Goal: Complete application form

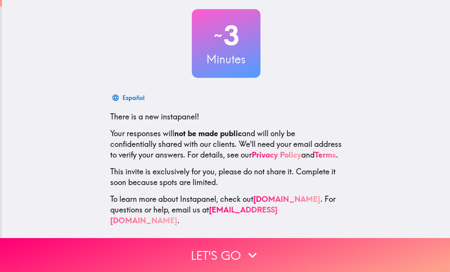
scroll to position [40, 0]
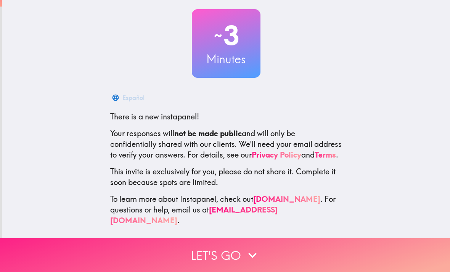
click at [197, 247] on button "Let's go" at bounding box center [225, 255] width 450 height 34
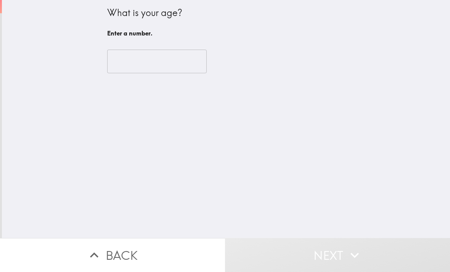
click at [128, 55] on input "number" at bounding box center [157, 62] width 100 height 24
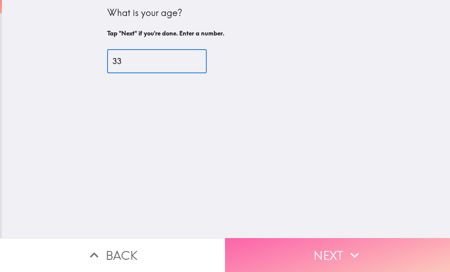
type input "33"
click at [337, 256] on button "Next" at bounding box center [337, 255] width 225 height 34
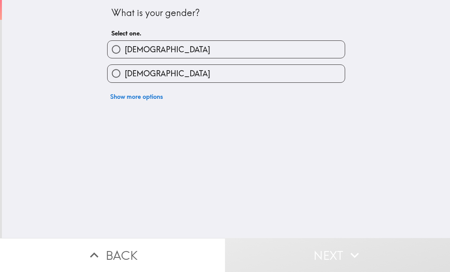
click at [125, 75] on input "[DEMOGRAPHIC_DATA]" at bounding box center [116, 73] width 17 height 17
radio input "true"
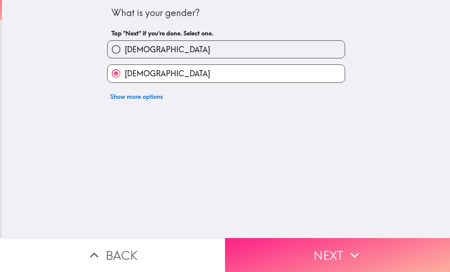
click at [282, 256] on button "Next" at bounding box center [337, 255] width 225 height 34
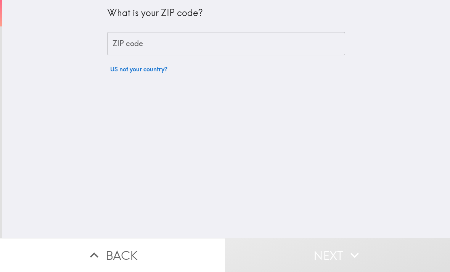
click at [125, 40] on div "ZIP code ZIP code" at bounding box center [226, 44] width 238 height 24
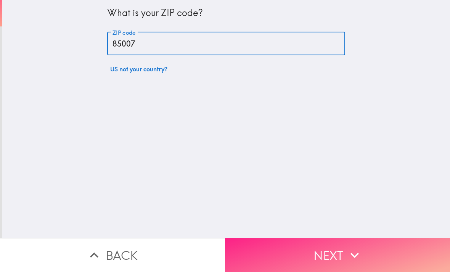
type input "85007"
click at [404, 262] on button "Next" at bounding box center [337, 255] width 225 height 34
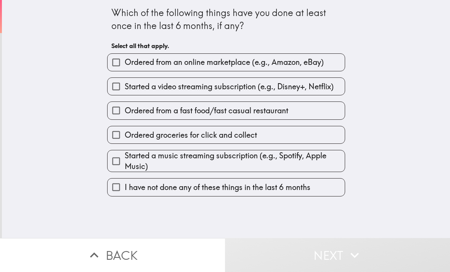
click at [207, 70] on label "Ordered from an online marketplace (e.g., Amazon, eBay)" at bounding box center [226, 62] width 237 height 17
click at [125, 70] on input "Ordered from an online marketplace (e.g., Amazon, eBay)" at bounding box center [116, 62] width 17 height 17
checkbox input "true"
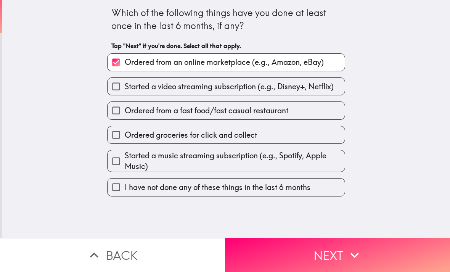
click at [188, 89] on span "Started a video streaming subscription (e.g., Disney+, Netflix)" at bounding box center [229, 86] width 209 height 11
click at [125, 89] on input "Started a video streaming subscription (e.g., Disney+, Netflix)" at bounding box center [116, 86] width 17 height 17
checkbox input "true"
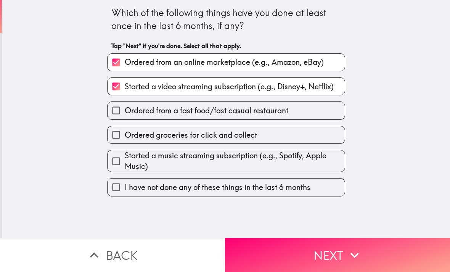
click at [236, 116] on span "Ordered from a fast food/fast casual restaurant" at bounding box center [207, 110] width 164 height 11
click at [125, 116] on input "Ordered from a fast food/fast casual restaurant" at bounding box center [116, 110] width 17 height 17
checkbox input "true"
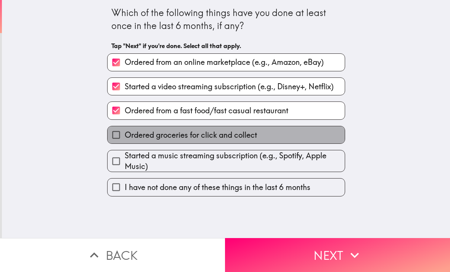
click at [241, 140] on span "Ordered groceries for click and collect" at bounding box center [191, 135] width 132 height 11
click at [125, 140] on input "Ordered groceries for click and collect" at bounding box center [116, 134] width 17 height 17
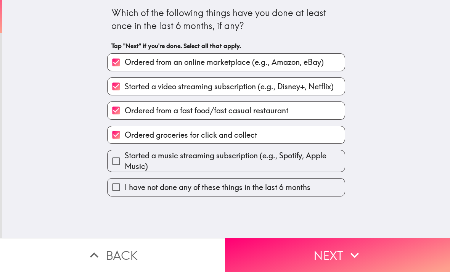
click at [251, 137] on span "Ordered groceries for click and collect" at bounding box center [191, 135] width 132 height 11
click at [125, 137] on input "Ordered groceries for click and collect" at bounding box center [116, 134] width 17 height 17
checkbox input "false"
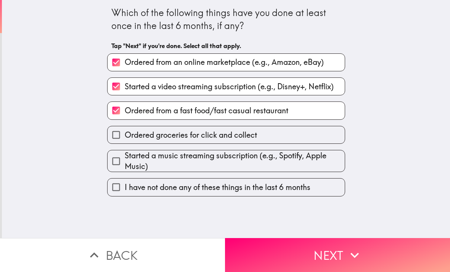
click at [272, 171] on span "Started a music streaming subscription (e.g., Spotify, Apple Music)" at bounding box center [235, 160] width 220 height 21
click at [125, 170] on input "Started a music streaming subscription (e.g., Spotify, Apple Music)" at bounding box center [116, 161] width 17 height 17
checkbox input "true"
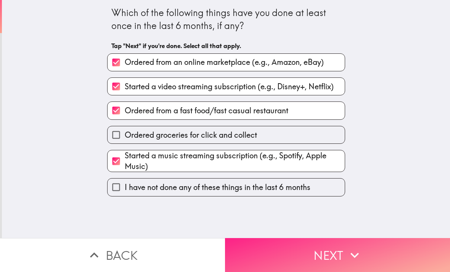
click at [392, 256] on button "Next" at bounding box center [337, 255] width 225 height 34
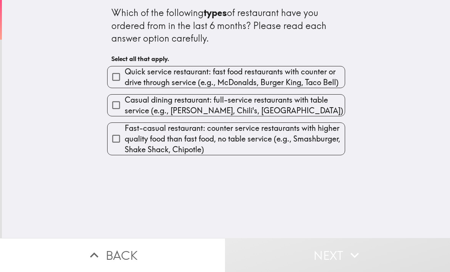
click at [232, 75] on span "Quick service restaurant: fast food restaurants with counter or drive through s…" at bounding box center [235, 76] width 220 height 21
click at [125, 75] on input "Quick service restaurant: fast food restaurants with counter or drive through s…" at bounding box center [116, 76] width 17 height 17
checkbox input "true"
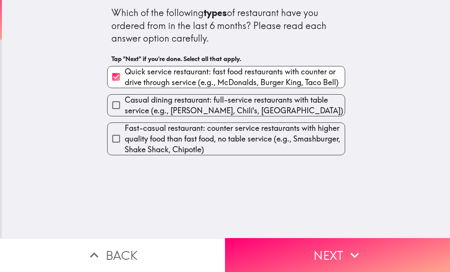
click at [257, 109] on span "Casual dining restaurant: full-service restaurants with table service (e.g., [P…" at bounding box center [235, 105] width 220 height 21
click at [125, 109] on input "Casual dining restaurant: full-service restaurants with table service (e.g., [P…" at bounding box center [116, 104] width 17 height 17
checkbox input "true"
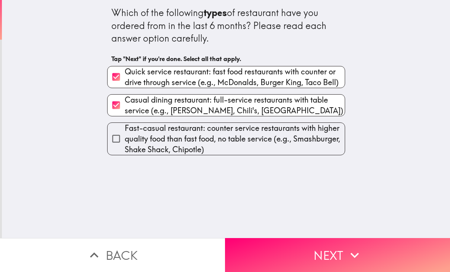
click at [271, 153] on span "Fast-casual restaurant: counter service restaurants with higher quality food th…" at bounding box center [235, 139] width 220 height 32
click at [125, 147] on input "Fast-casual restaurant: counter service restaurants with higher quality food th…" at bounding box center [116, 138] width 17 height 17
checkbox input "true"
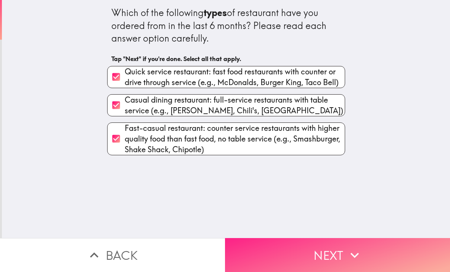
click at [381, 258] on button "Next" at bounding box center [337, 255] width 225 height 34
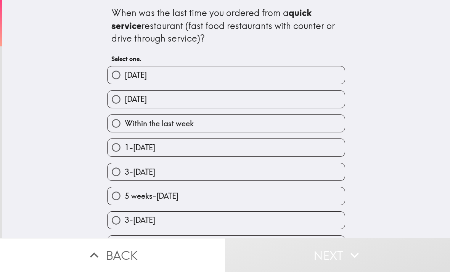
click at [225, 107] on label "[DATE]" at bounding box center [226, 99] width 237 height 17
click at [125, 107] on input "[DATE]" at bounding box center [116, 99] width 17 height 17
radio input "true"
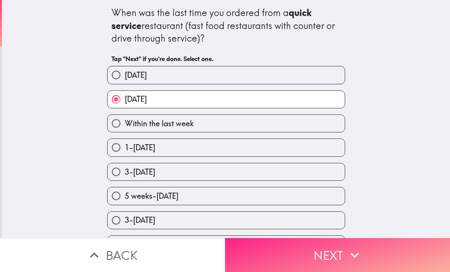
click at [389, 257] on button "Next" at bounding box center [337, 255] width 225 height 34
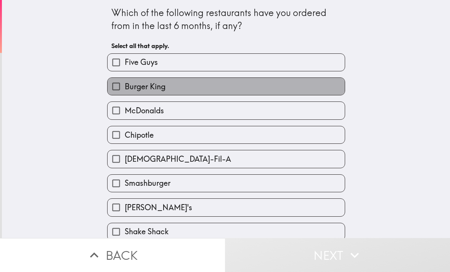
click at [203, 81] on label "Burger King" at bounding box center [226, 86] width 237 height 17
click at [125, 81] on input "Burger King" at bounding box center [116, 86] width 17 height 17
checkbox input "true"
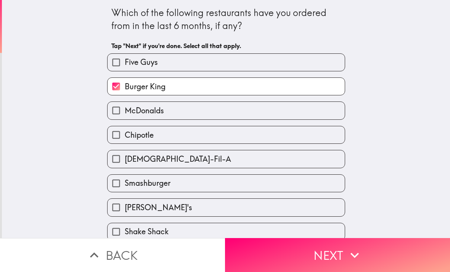
click at [220, 115] on label "McDonalds" at bounding box center [226, 110] width 237 height 17
click at [125, 115] on input "McDonalds" at bounding box center [116, 110] width 17 height 17
checkbox input "true"
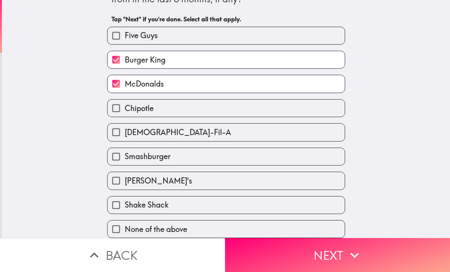
scroll to position [30, 0]
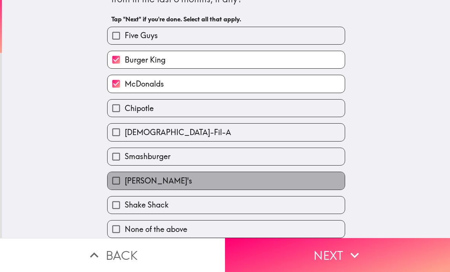
click at [280, 181] on label "[PERSON_NAME]'s" at bounding box center [226, 180] width 237 height 17
click at [125, 181] on input "[PERSON_NAME]'s" at bounding box center [116, 180] width 17 height 17
checkbox input "true"
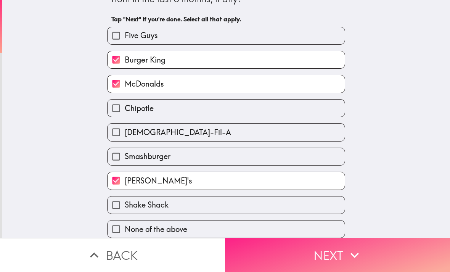
click at [384, 256] on button "Next" at bounding box center [337, 255] width 225 height 34
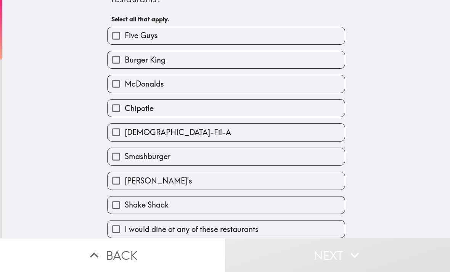
scroll to position [30, 0]
click at [307, 231] on label "I would dine at any of these restaurants" at bounding box center [226, 228] width 237 height 17
click at [125, 231] on input "I would dine at any of these restaurants" at bounding box center [116, 228] width 17 height 17
checkbox input "true"
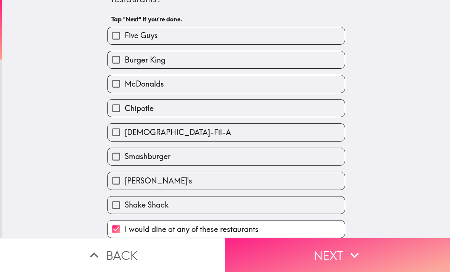
click at [369, 256] on button "Next" at bounding box center [337, 255] width 225 height 34
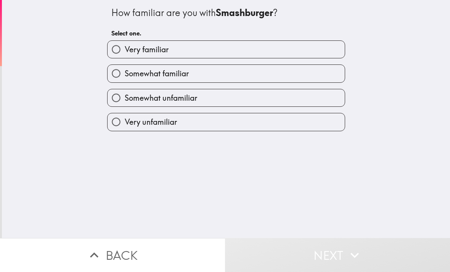
click at [174, 47] on label "Very familiar" at bounding box center [226, 49] width 237 height 17
click at [125, 47] on input "Very familiar" at bounding box center [116, 49] width 17 height 17
radio input "true"
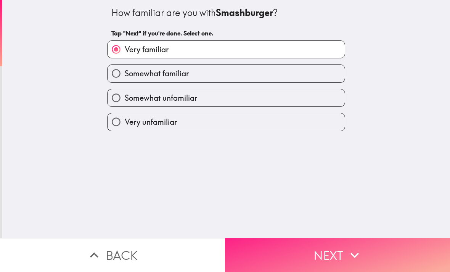
click at [381, 250] on button "Next" at bounding box center [337, 255] width 225 height 34
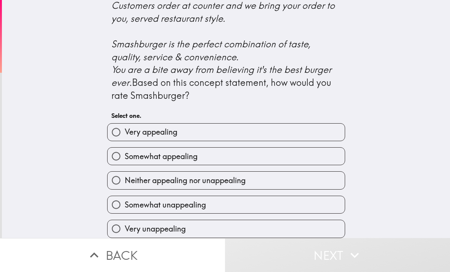
scroll to position [321, 0]
click at [232, 131] on label "Very appealing" at bounding box center [226, 132] width 237 height 17
click at [125, 131] on input "Very appealing" at bounding box center [116, 132] width 17 height 17
radio input "true"
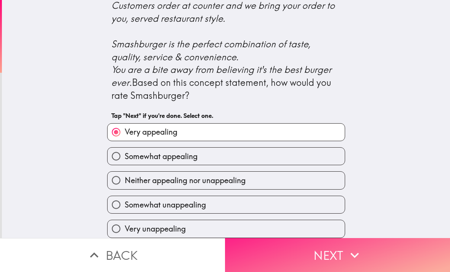
click at [375, 259] on button "Next" at bounding box center [337, 255] width 225 height 34
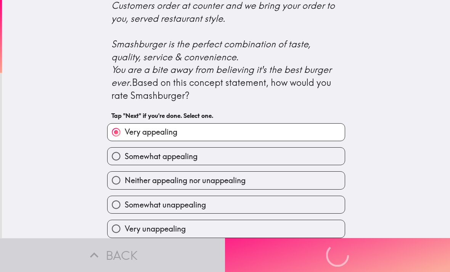
scroll to position [0, 0]
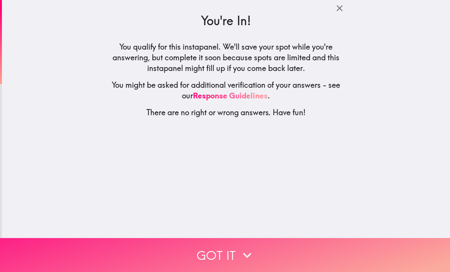
click at [253, 256] on icon "button" at bounding box center [247, 255] width 17 height 17
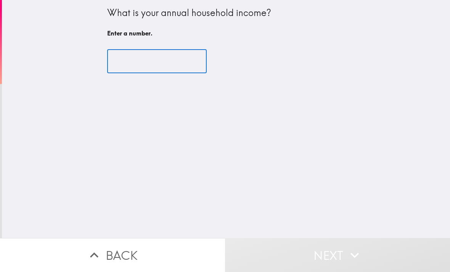
click at [166, 67] on input "number" at bounding box center [157, 62] width 100 height 24
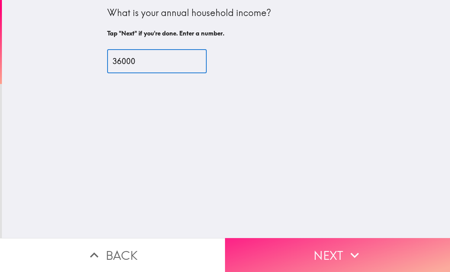
type input "36000"
click at [350, 259] on icon "button" at bounding box center [354, 255] width 17 height 17
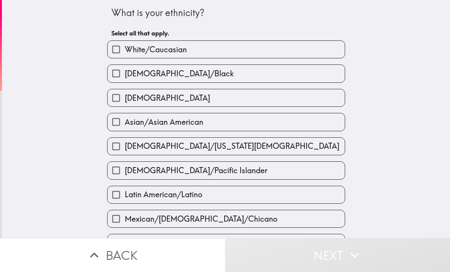
click at [133, 75] on span "[DEMOGRAPHIC_DATA]/Black" at bounding box center [179, 73] width 109 height 11
click at [125, 75] on input "[DEMOGRAPHIC_DATA]/Black" at bounding box center [116, 73] width 17 height 17
checkbox input "true"
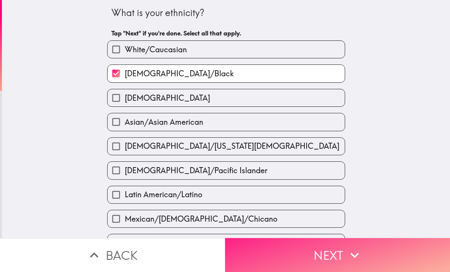
click at [276, 248] on button "Next" at bounding box center [337, 255] width 225 height 34
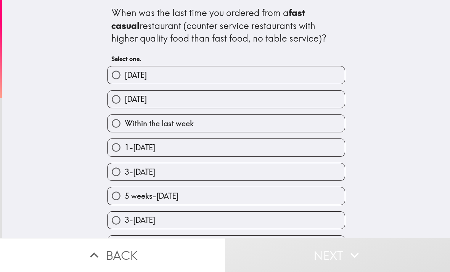
click at [124, 102] on input "[DATE]" at bounding box center [116, 99] width 17 height 17
radio input "true"
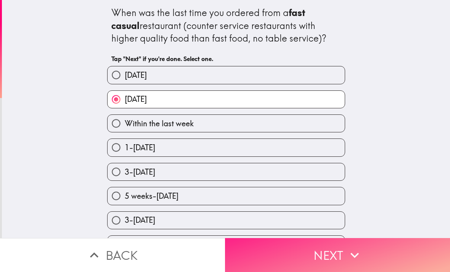
click at [279, 259] on button "Next" at bounding box center [337, 255] width 225 height 34
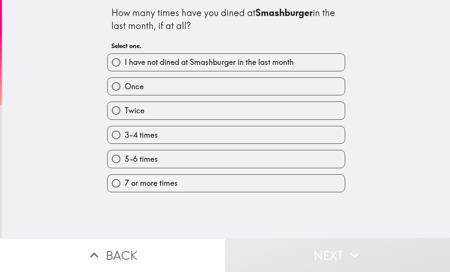
click at [123, 89] on input "Once" at bounding box center [116, 86] width 17 height 17
radio input "true"
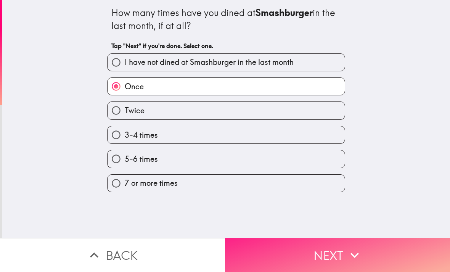
click at [281, 247] on button "Next" at bounding box center [337, 255] width 225 height 34
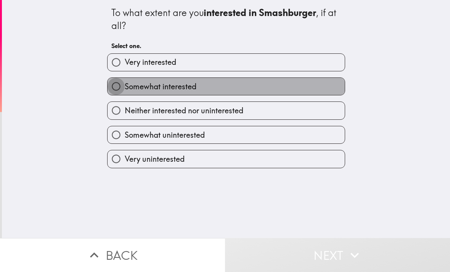
click at [123, 88] on input "Somewhat interested" at bounding box center [116, 86] width 17 height 17
radio input "true"
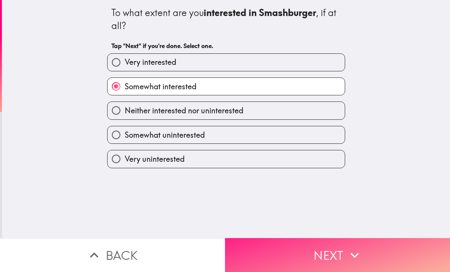
click at [276, 253] on button "Next" at bounding box center [337, 255] width 225 height 34
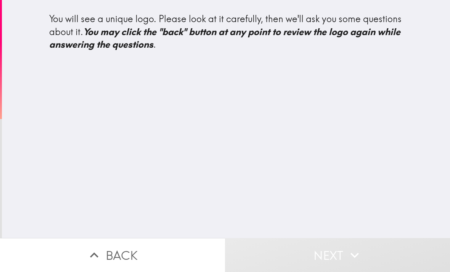
click at [106, 257] on button "Back" at bounding box center [112, 255] width 225 height 34
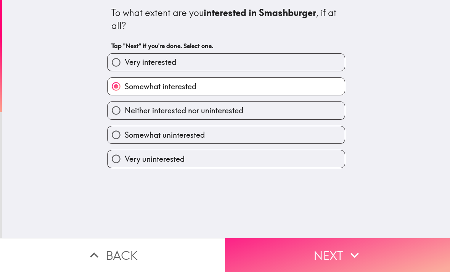
click at [269, 243] on button "Next" at bounding box center [337, 255] width 225 height 34
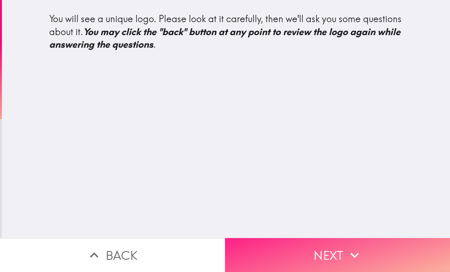
click at [328, 246] on button "Next" at bounding box center [337, 255] width 225 height 34
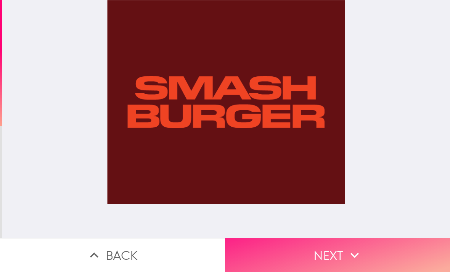
click at [331, 258] on button "Next" at bounding box center [337, 255] width 225 height 34
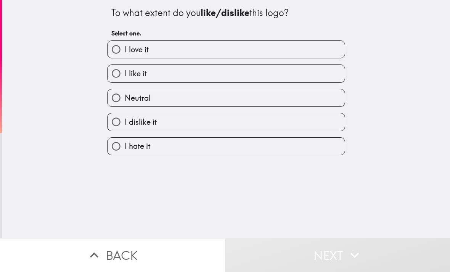
click at [165, 123] on label "I dislike it" at bounding box center [226, 121] width 237 height 17
click at [125, 123] on input "I dislike it" at bounding box center [116, 121] width 17 height 17
radio input "true"
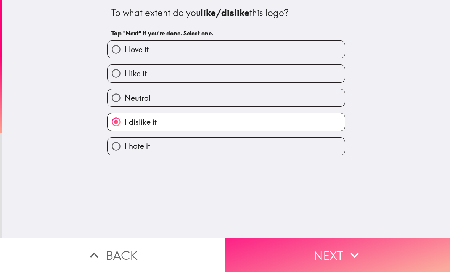
click at [306, 265] on button "Next" at bounding box center [337, 255] width 225 height 34
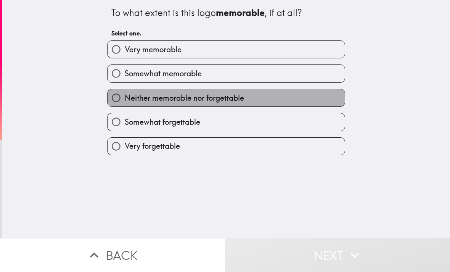
click at [132, 97] on span "Neither memorable nor forgettable" at bounding box center [184, 98] width 119 height 11
click at [125, 97] on input "Neither memorable nor forgettable" at bounding box center [116, 97] width 17 height 17
radio input "true"
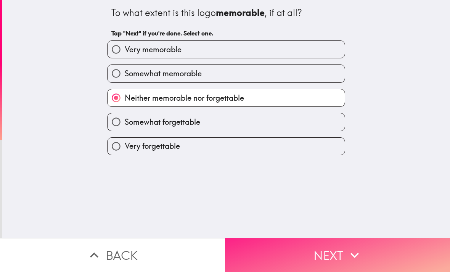
click at [315, 255] on button "Next" at bounding box center [337, 255] width 225 height 34
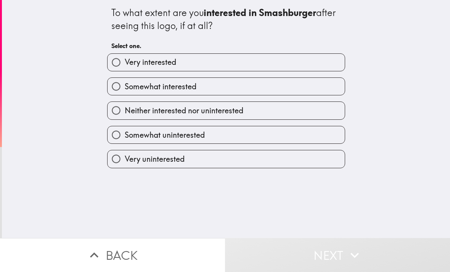
click at [197, 137] on span "Somewhat uninterested" at bounding box center [165, 135] width 80 height 11
click at [125, 137] on input "Somewhat uninterested" at bounding box center [116, 134] width 17 height 17
radio input "true"
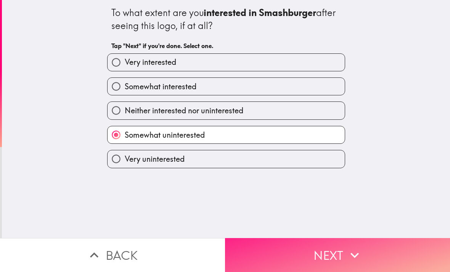
click at [320, 256] on button "Next" at bounding box center [337, 255] width 225 height 34
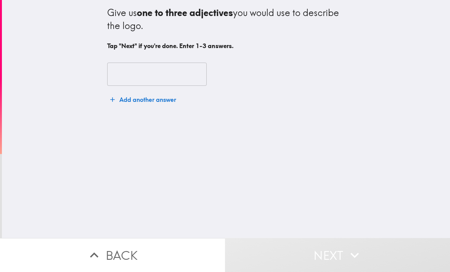
click at [149, 74] on input "text" at bounding box center [157, 75] width 100 height 24
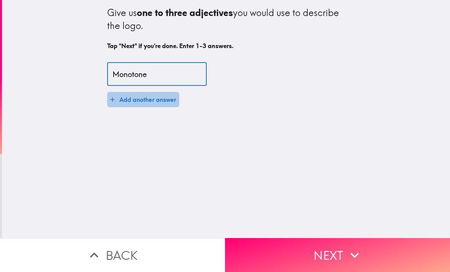
type input "Monotone"
click at [119, 99] on button "Add another answer" at bounding box center [143, 99] width 72 height 15
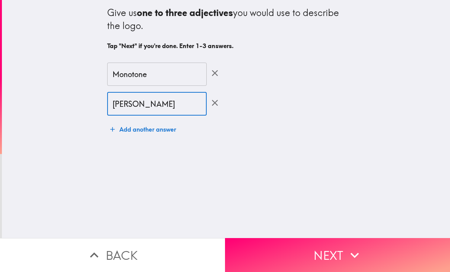
type input "[PERSON_NAME]"
click at [148, 130] on button "Add another answer" at bounding box center [143, 129] width 72 height 15
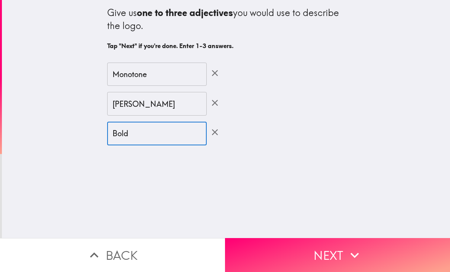
type input "Bold"
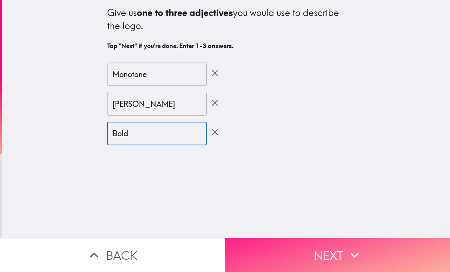
click at [390, 246] on button "Next" at bounding box center [337, 255] width 225 height 34
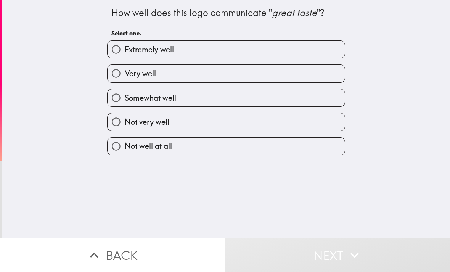
click at [124, 99] on input "Somewhat well" at bounding box center [116, 97] width 17 height 17
radio input "true"
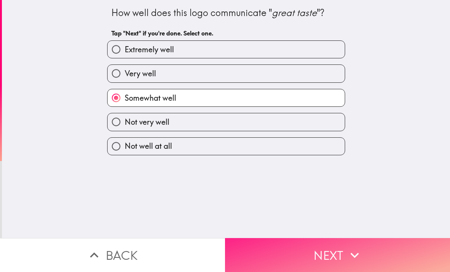
click at [311, 238] on button "Next" at bounding box center [337, 255] width 225 height 34
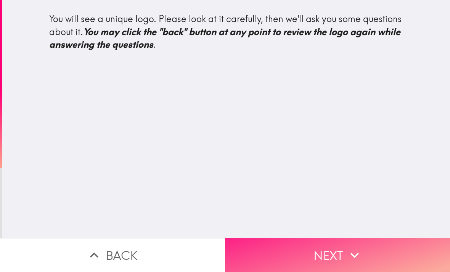
click at [347, 249] on icon "button" at bounding box center [354, 255] width 17 height 17
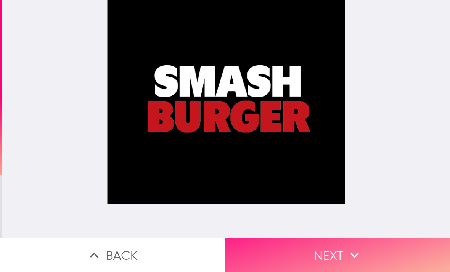
click at [316, 256] on button "Next" at bounding box center [337, 255] width 225 height 34
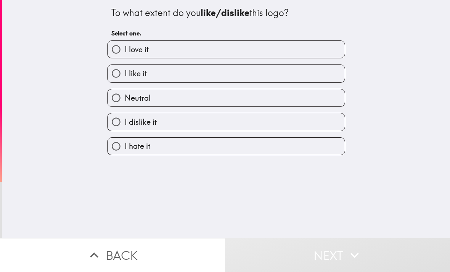
click at [151, 77] on label "I like it" at bounding box center [226, 73] width 237 height 17
click at [125, 77] on input "I like it" at bounding box center [116, 73] width 17 height 17
radio input "true"
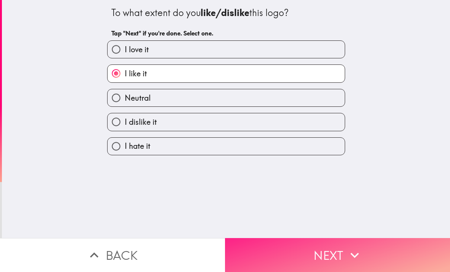
click at [312, 252] on button "Next" at bounding box center [337, 255] width 225 height 34
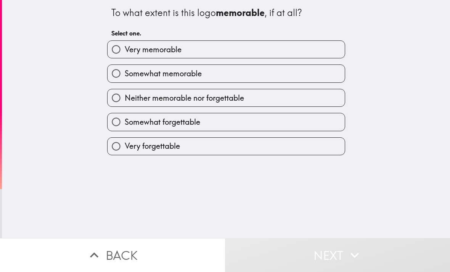
click at [139, 73] on span "Somewhat memorable" at bounding box center [163, 73] width 77 height 11
click at [125, 73] on input "Somewhat memorable" at bounding box center [116, 73] width 17 height 17
radio input "true"
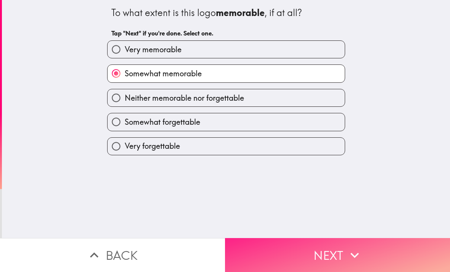
click at [318, 255] on button "Next" at bounding box center [337, 255] width 225 height 34
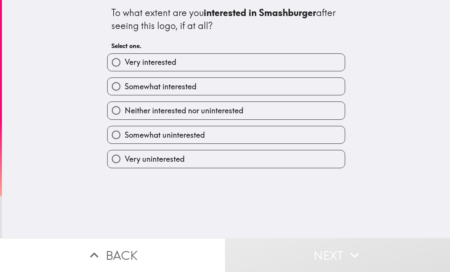
click at [156, 93] on label "Somewhat interested" at bounding box center [226, 86] width 237 height 17
click at [125, 93] on input "Somewhat interested" at bounding box center [116, 86] width 17 height 17
radio input "true"
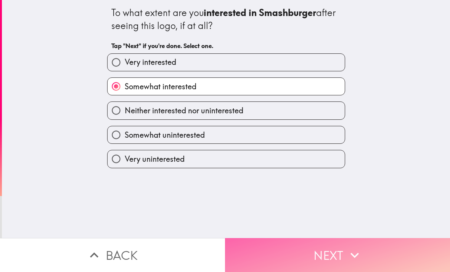
click at [329, 260] on button "Next" at bounding box center [337, 255] width 225 height 34
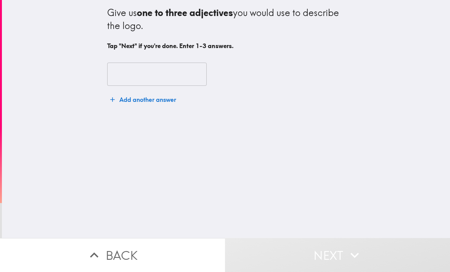
click at [155, 71] on input "text" at bounding box center [157, 75] width 100 height 24
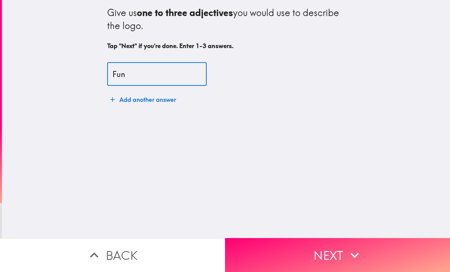
type input "Fun"
click at [140, 114] on div "Fun ​ Add another answer" at bounding box center [226, 84] width 238 height 63
click at [144, 103] on button "Add another answer" at bounding box center [143, 99] width 72 height 15
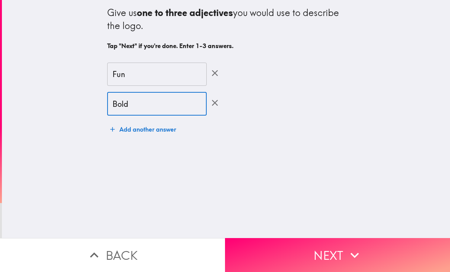
type input "Bold"
click at [136, 131] on button "Add another answer" at bounding box center [143, 129] width 72 height 15
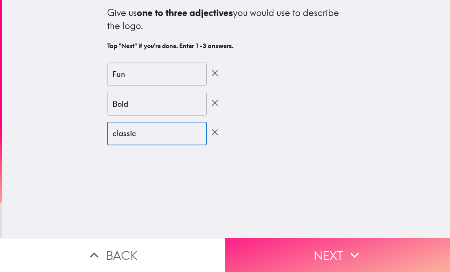
type input "classic"
click at [398, 251] on button "Next" at bounding box center [337, 255] width 225 height 34
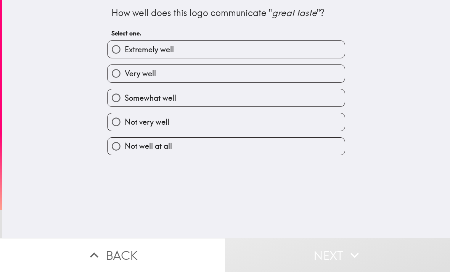
click at [119, 77] on input "Very well" at bounding box center [116, 73] width 17 height 17
radio input "true"
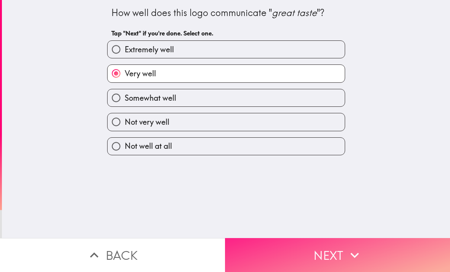
click at [305, 248] on button "Next" at bounding box center [337, 255] width 225 height 34
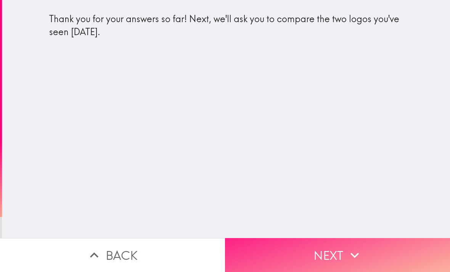
click at [337, 241] on button "Next" at bounding box center [337, 255] width 225 height 34
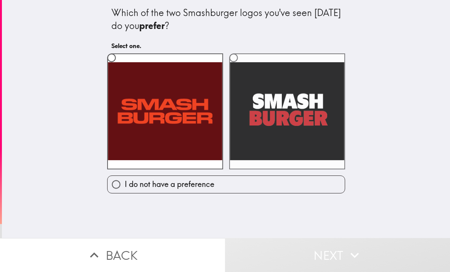
click at [272, 110] on label at bounding box center [287, 111] width 116 height 116
click at [242, 66] on input "radio" at bounding box center [233, 57] width 17 height 17
radio input "true"
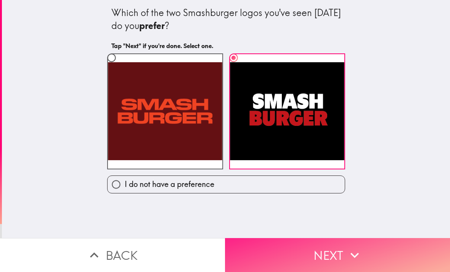
click at [323, 251] on button "Next" at bounding box center [337, 255] width 225 height 34
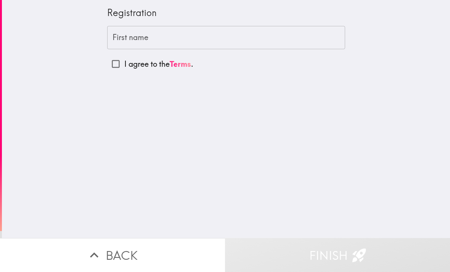
click at [161, 33] on input "First name" at bounding box center [226, 38] width 238 height 24
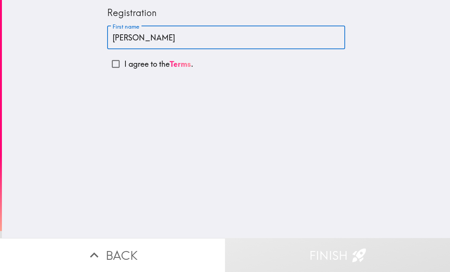
type input "[PERSON_NAME]"
click at [117, 69] on input "I agree to the Terms ." at bounding box center [115, 63] width 17 height 17
checkbox input "true"
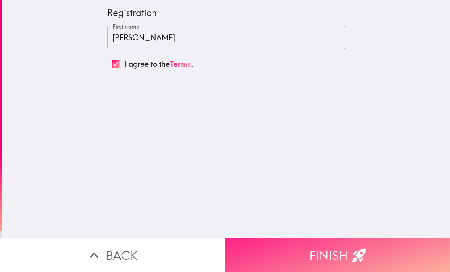
click at [308, 260] on button "Finish" at bounding box center [337, 255] width 225 height 34
